Goal: Information Seeking & Learning: Learn about a topic

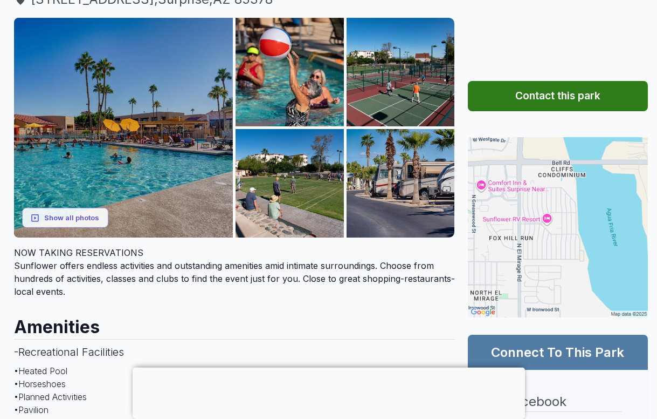
scroll to position [150, 0]
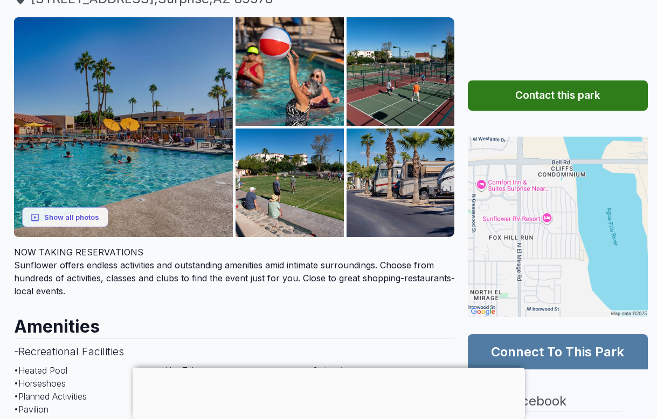
click at [183, 144] on img at bounding box center [124, 127] width 220 height 220
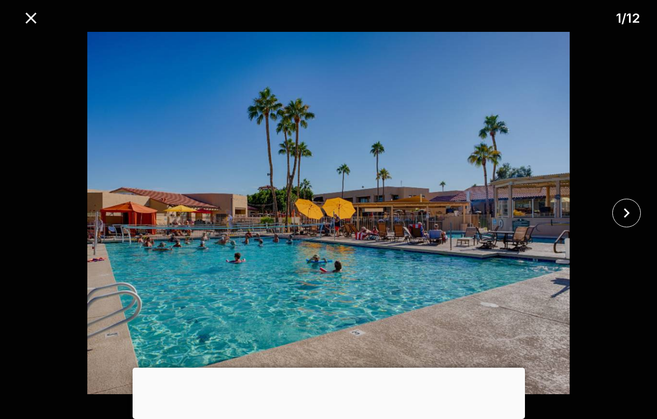
click at [628, 214] on icon "close" at bounding box center [627, 213] width 6 height 10
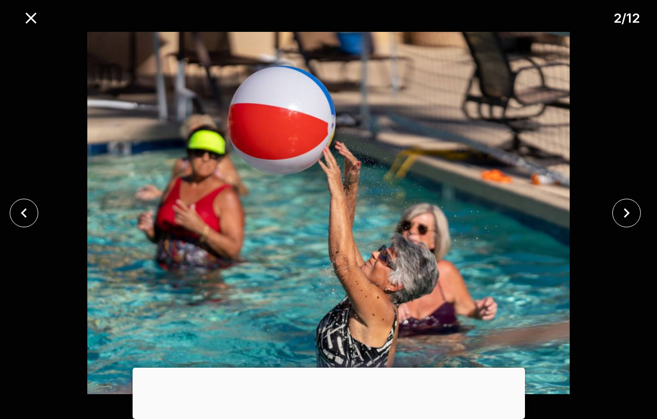
click at [620, 208] on icon "close" at bounding box center [627, 212] width 19 height 19
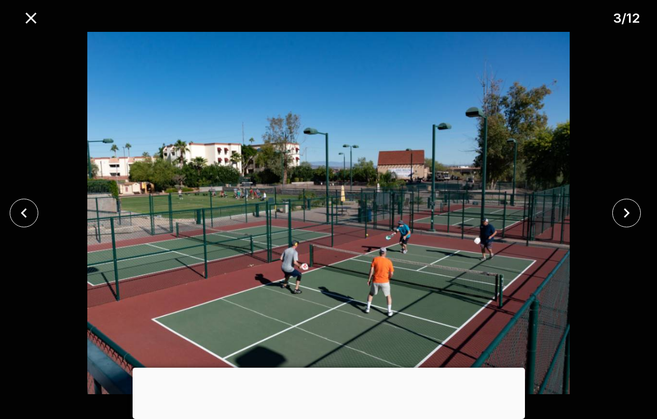
click at [626, 210] on icon "close" at bounding box center [627, 213] width 6 height 10
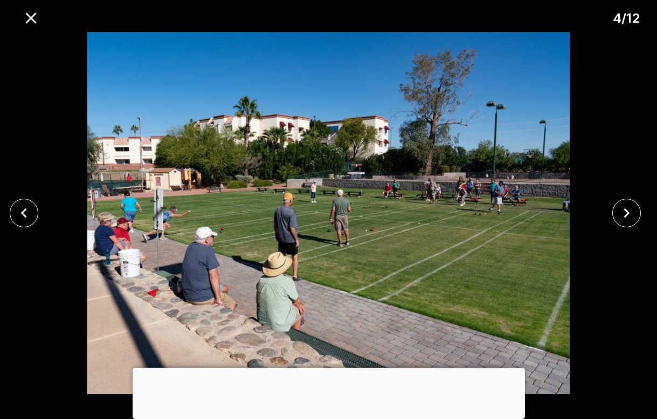
click at [621, 214] on icon "close" at bounding box center [627, 212] width 19 height 19
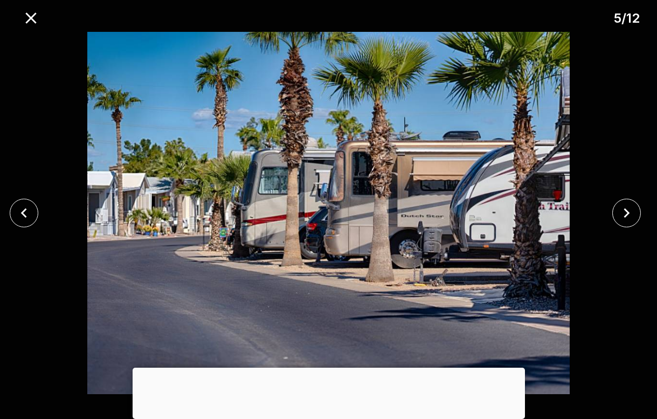
click at [630, 214] on icon "close" at bounding box center [627, 212] width 19 height 19
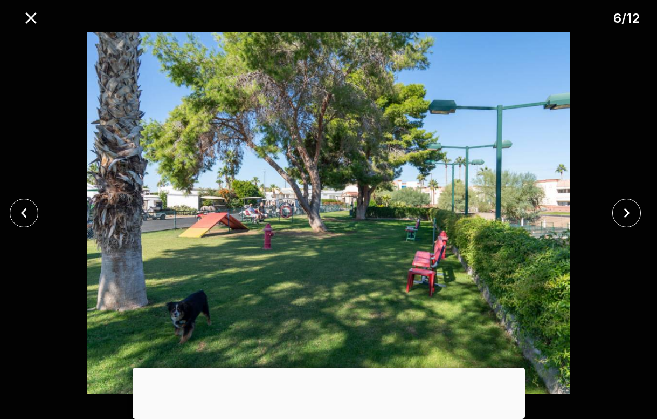
click at [629, 217] on icon "close" at bounding box center [627, 212] width 19 height 19
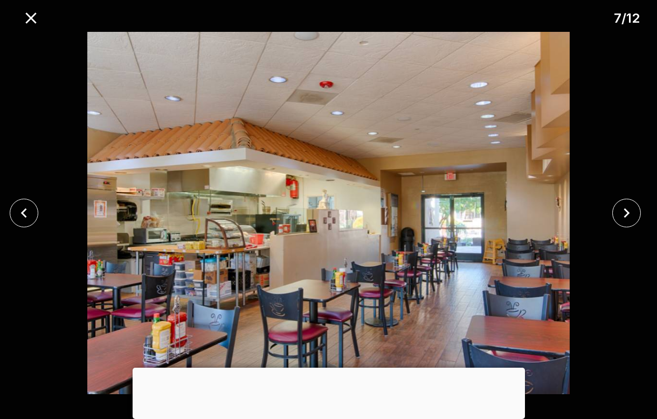
click at [624, 214] on icon "close" at bounding box center [627, 212] width 19 height 19
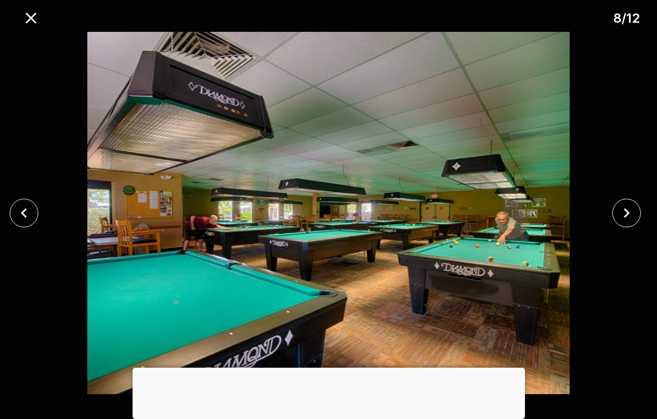
click at [624, 219] on icon "close" at bounding box center [627, 212] width 19 height 19
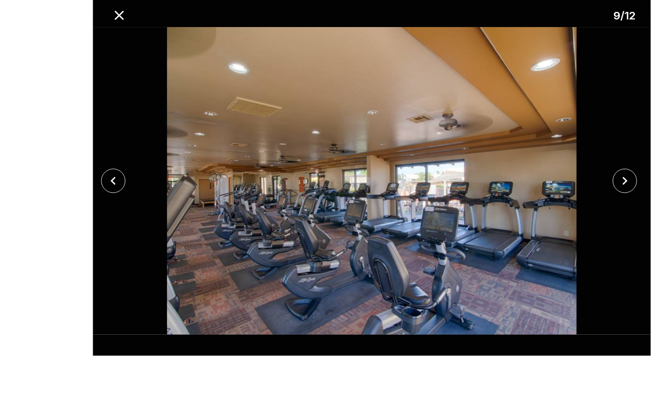
scroll to position [67, 0]
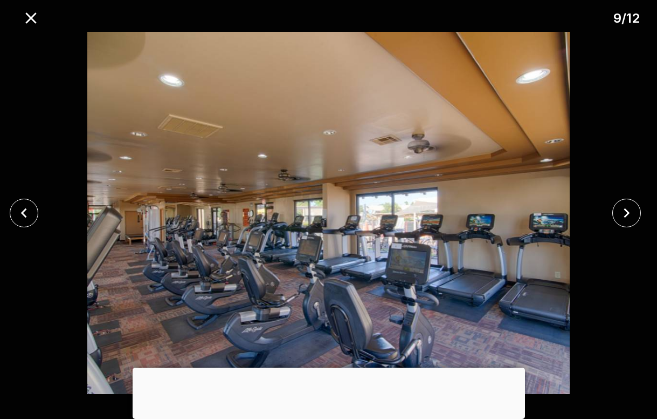
click at [620, 214] on icon "close" at bounding box center [627, 212] width 19 height 19
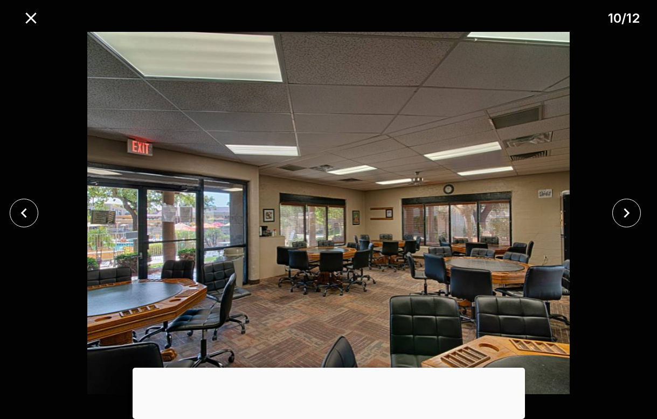
click at [610, 221] on div at bounding box center [629, 212] width 55 height 29
click at [624, 214] on icon "close" at bounding box center [627, 212] width 19 height 19
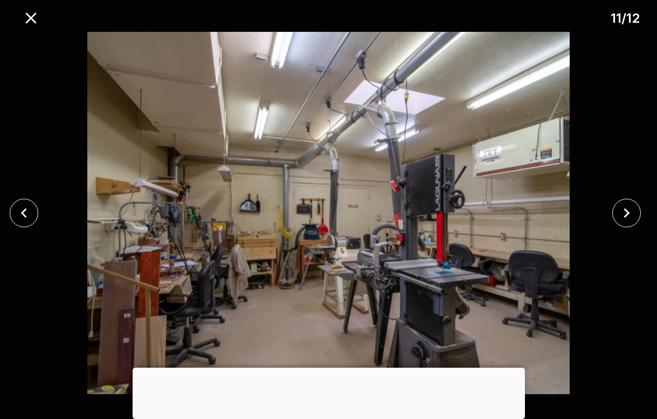
click at [628, 208] on icon "close" at bounding box center [627, 212] width 19 height 19
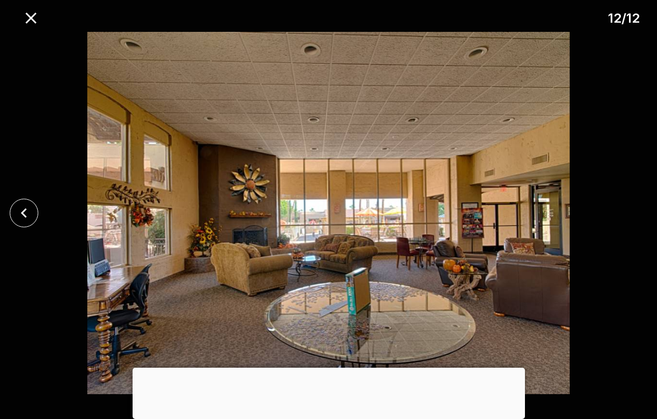
click at [609, 216] on div at bounding box center [328, 213] width 657 height 362
click at [556, 218] on img at bounding box center [329, 213] width 548 height 362
click at [28, 211] on icon "close" at bounding box center [24, 212] width 19 height 19
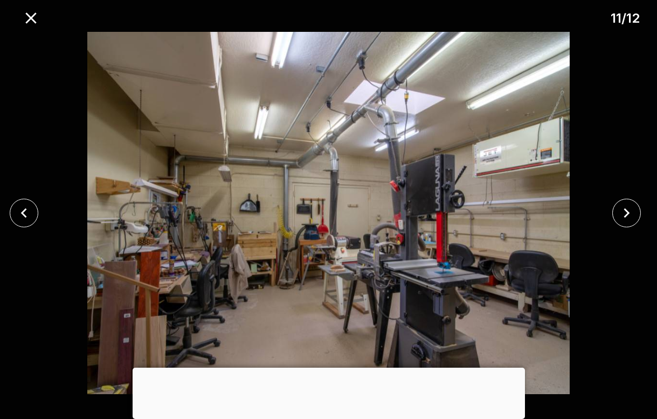
click at [31, 207] on icon "close" at bounding box center [24, 212] width 19 height 19
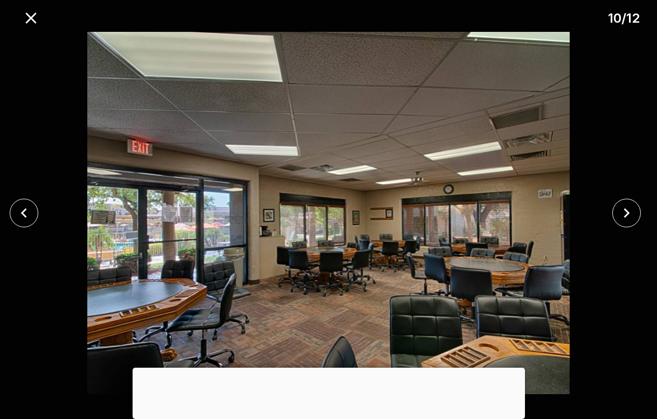
click at [26, 205] on icon "close" at bounding box center [24, 212] width 19 height 19
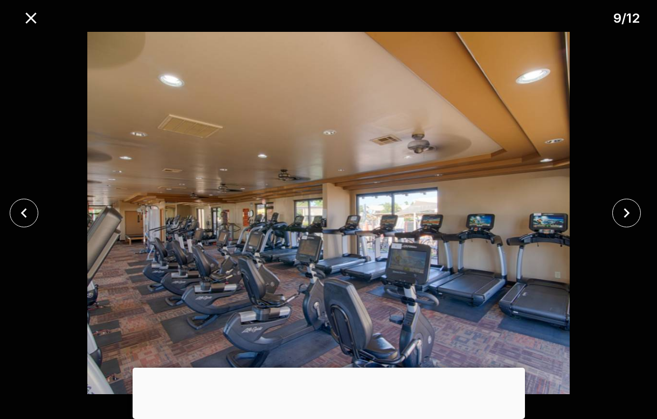
click at [36, 213] on button "close" at bounding box center [24, 212] width 29 height 29
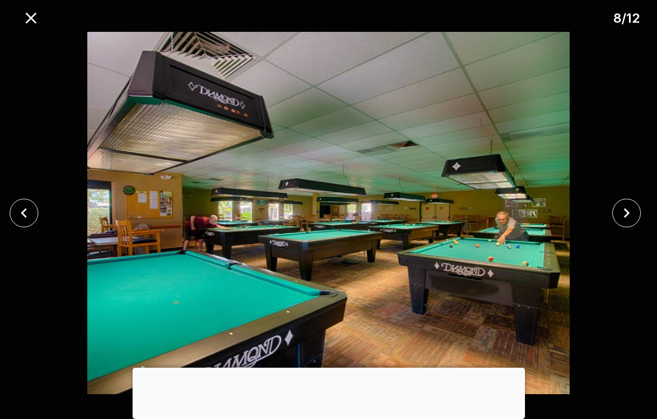
click at [26, 202] on button "close" at bounding box center [24, 212] width 29 height 29
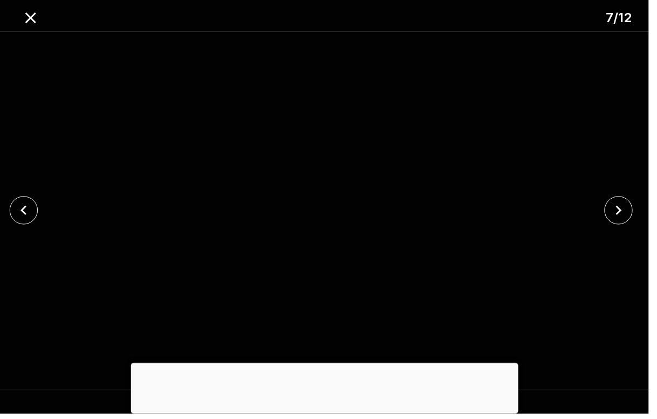
scroll to position [35, 0]
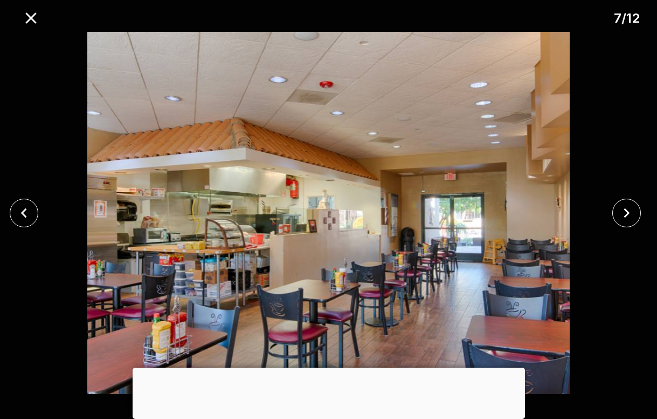
click at [25, 15] on icon "close" at bounding box center [31, 18] width 19 height 19
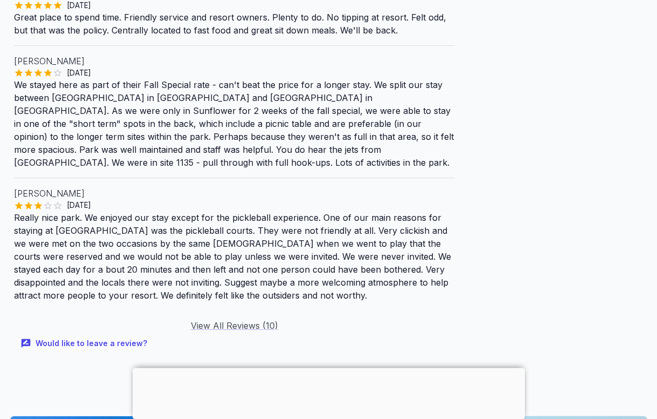
scroll to position [1519, 0]
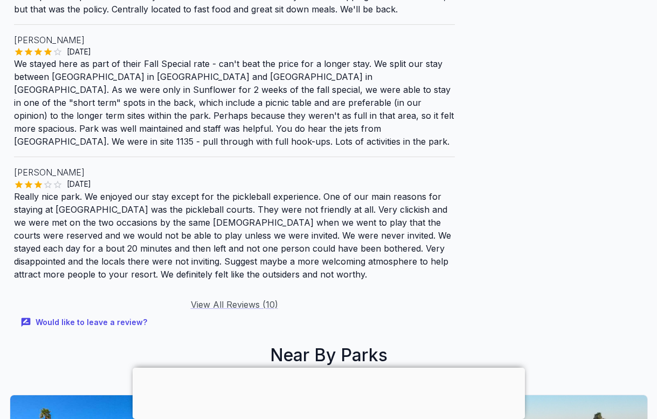
click at [224, 299] on link "View All Reviews ( 10 )" at bounding box center [234, 304] width 87 height 11
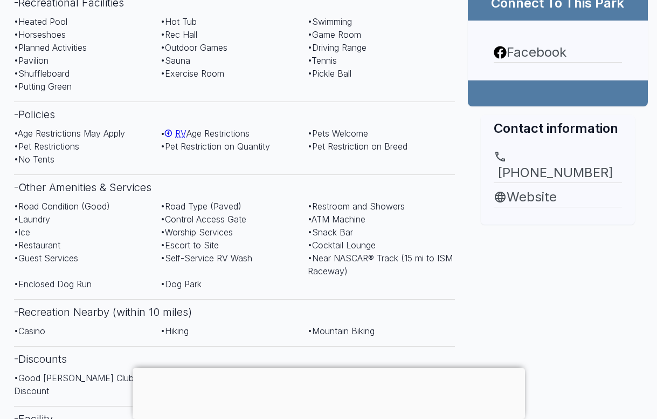
scroll to position [501, 0]
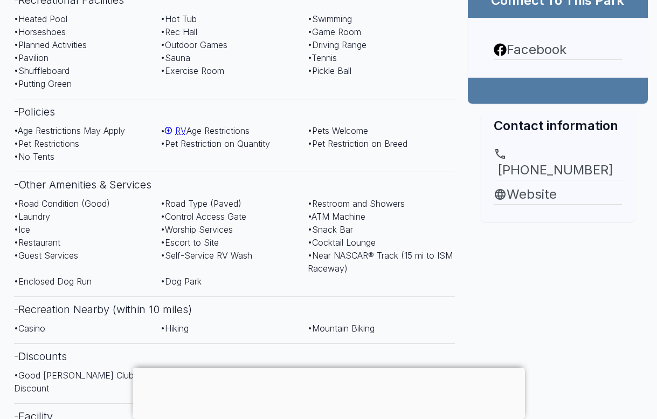
click at [545, 184] on link "Website" at bounding box center [558, 193] width 128 height 19
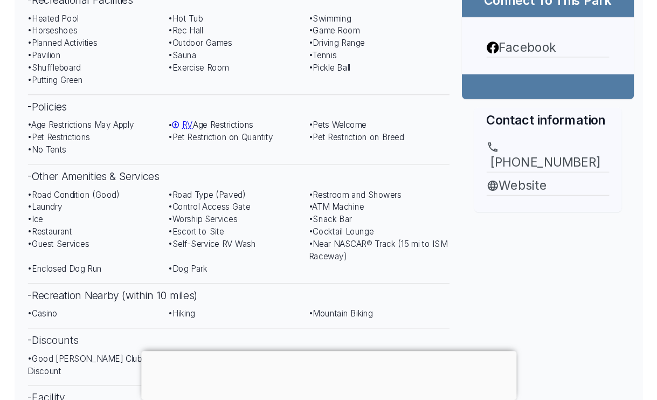
scroll to position [483, 0]
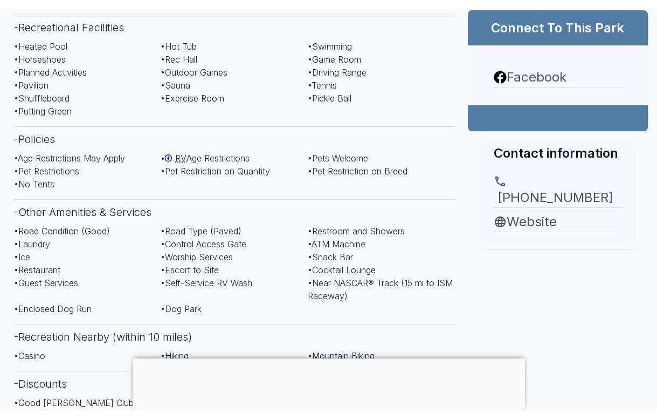
scroll to position [500, 0]
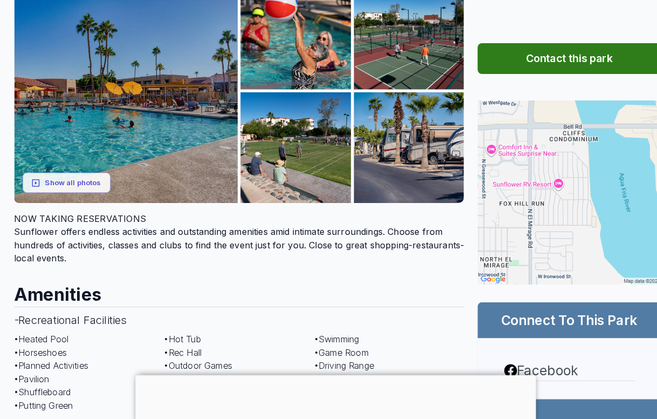
scroll to position [188, 0]
click at [68, 174] on button "Show all photos" at bounding box center [65, 179] width 86 height 20
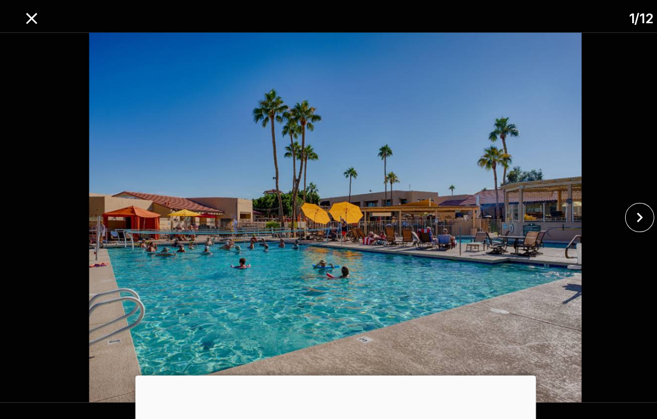
click at [626, 214] on icon "close" at bounding box center [627, 213] width 6 height 10
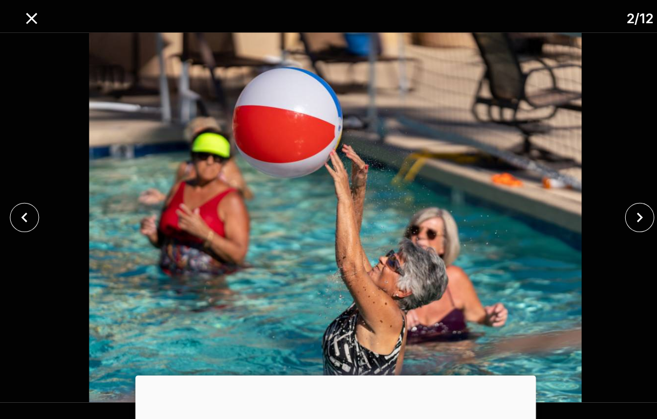
click at [630, 207] on button "close" at bounding box center [627, 212] width 29 height 29
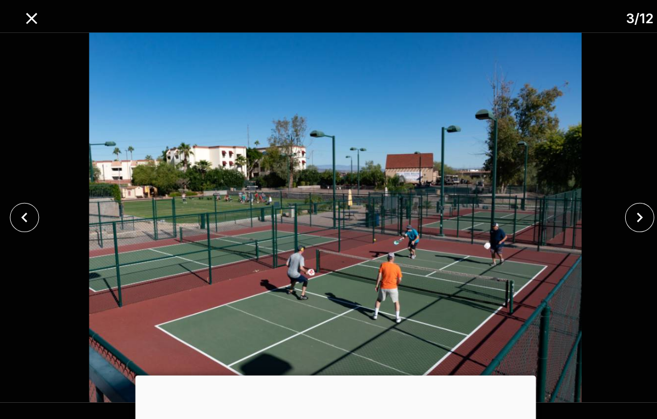
click at [632, 208] on icon "close" at bounding box center [627, 212] width 19 height 19
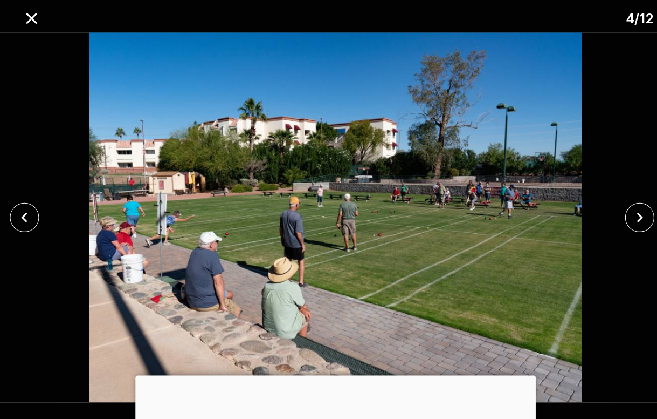
click at [632, 206] on button "close" at bounding box center [627, 212] width 29 height 29
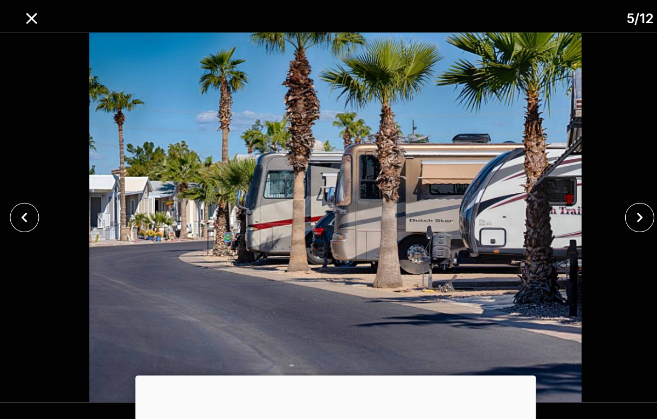
click at [35, 223] on button "close" at bounding box center [24, 212] width 29 height 29
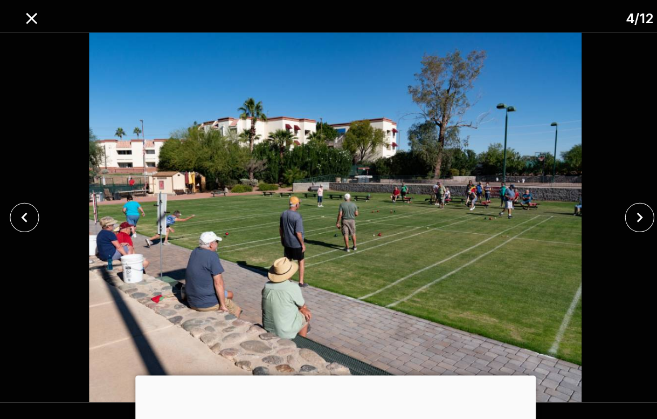
click at [629, 214] on icon "close" at bounding box center [627, 212] width 19 height 19
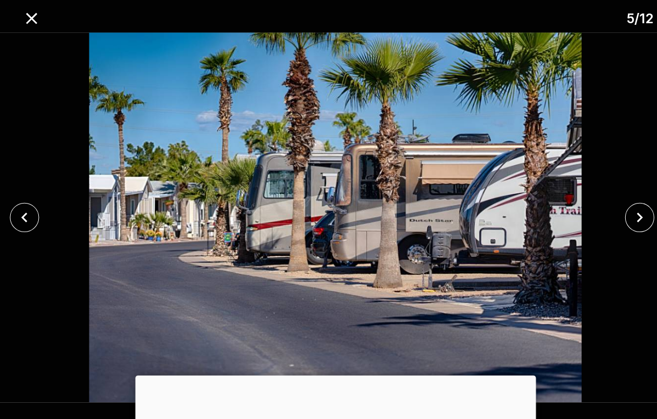
click at [632, 212] on icon "close" at bounding box center [627, 212] width 19 height 19
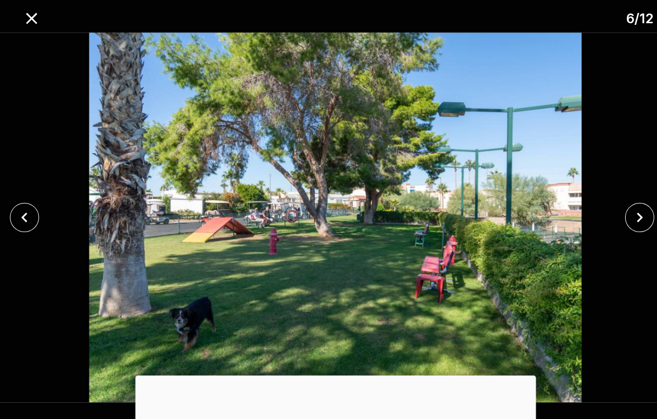
click at [633, 214] on icon "close" at bounding box center [627, 212] width 19 height 19
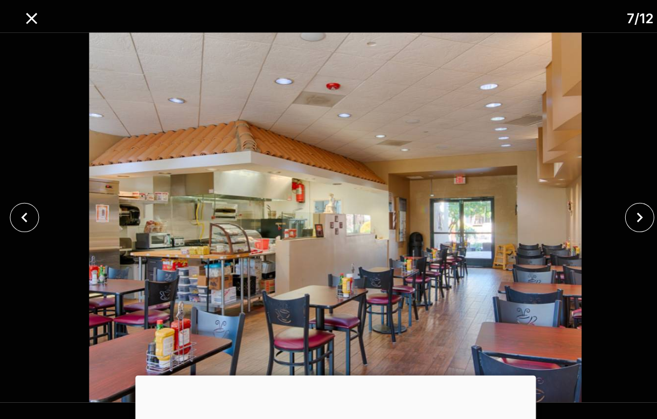
click at [632, 216] on icon "close" at bounding box center [627, 212] width 19 height 19
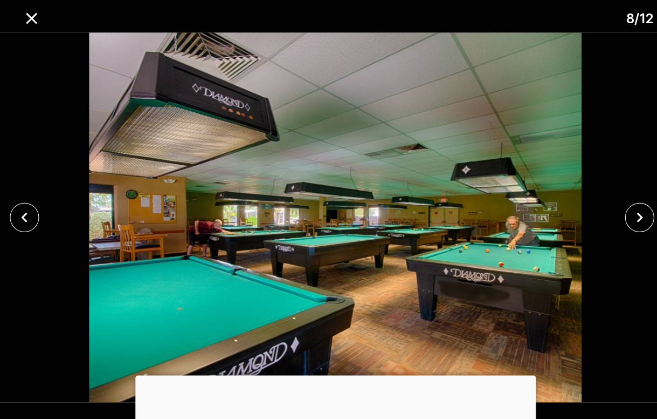
click at [631, 216] on icon "close" at bounding box center [627, 212] width 19 height 19
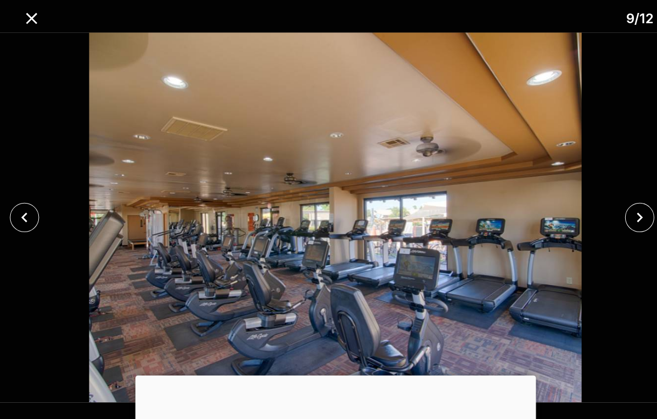
click at [631, 216] on icon "close" at bounding box center [627, 212] width 19 height 19
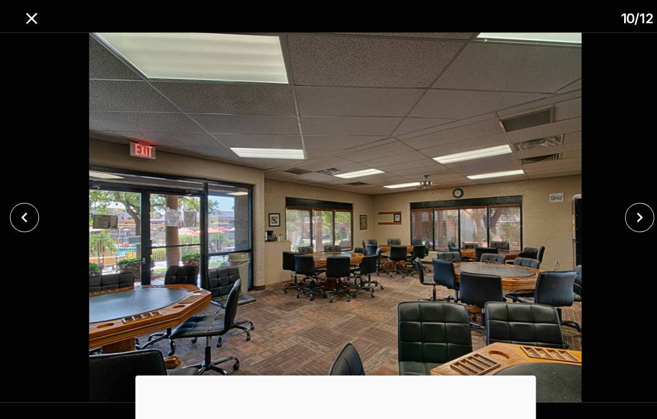
click at [631, 216] on icon "close" at bounding box center [627, 212] width 19 height 19
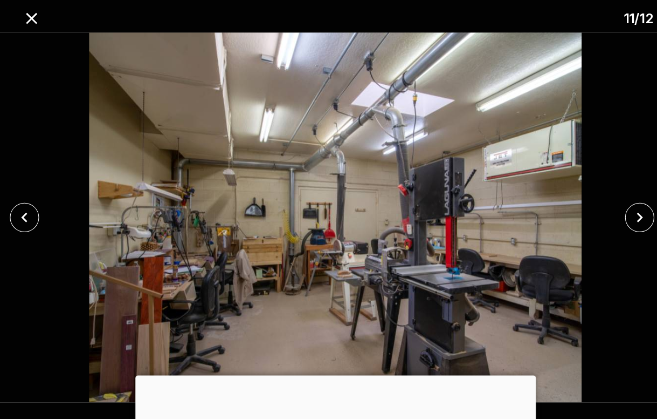
click at [635, 211] on icon "close" at bounding box center [627, 212] width 19 height 19
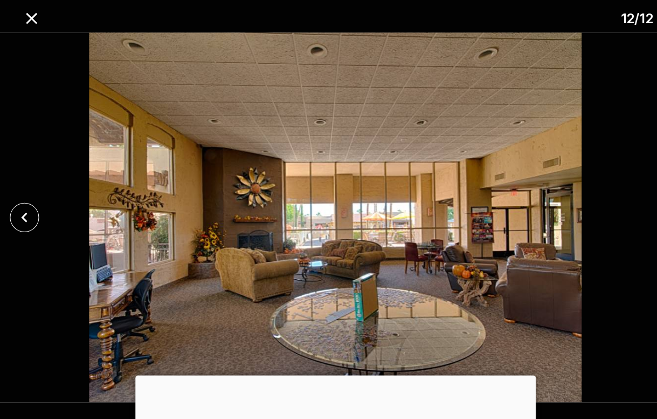
click at [638, 209] on div at bounding box center [328, 213] width 657 height 362
click at [41, 23] on button "close" at bounding box center [31, 18] width 28 height 28
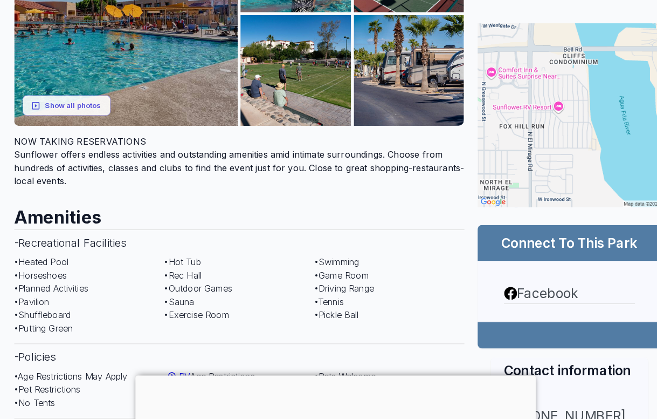
scroll to position [263, 0]
